Goal: Entertainment & Leisure: Consume media (video, audio)

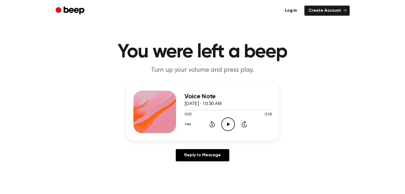
click at [230, 126] on icon "Play Audio" at bounding box center [228, 125] width 14 height 14
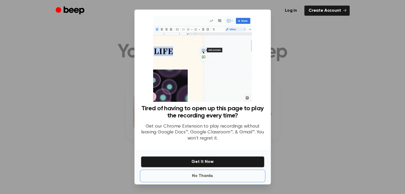
click at [207, 174] on button "No Thanks" at bounding box center [202, 176] width 123 height 11
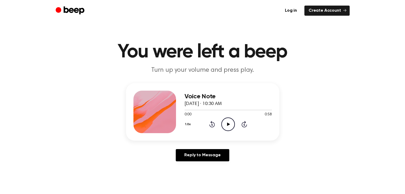
click at [229, 123] on icon "Play Audio" at bounding box center [228, 125] width 14 height 14
click at [226, 121] on icon "Play Audio" at bounding box center [228, 125] width 14 height 14
click at [225, 118] on icon "Play Audio" at bounding box center [228, 125] width 14 height 14
click at [187, 108] on div at bounding box center [227, 110] width 87 height 4
click at [226, 123] on icon "Play Audio" at bounding box center [228, 125] width 14 height 14
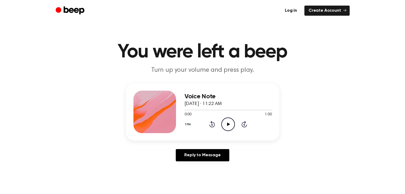
click at [225, 126] on icon "Play Audio" at bounding box center [228, 125] width 14 height 14
click at [185, 109] on div at bounding box center [227, 110] width 87 height 4
click at [229, 127] on icon "Play Audio" at bounding box center [228, 125] width 14 height 14
click at [187, 110] on div at bounding box center [227, 110] width 87 height 4
click at [247, 109] on div at bounding box center [227, 110] width 87 height 4
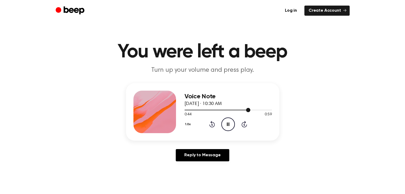
click at [239, 111] on div at bounding box center [227, 110] width 87 height 4
click at [186, 109] on div at bounding box center [227, 110] width 87 height 4
click at [227, 127] on icon "Pause Audio" at bounding box center [228, 125] width 14 height 14
